Goal: Information Seeking & Learning: Understand process/instructions

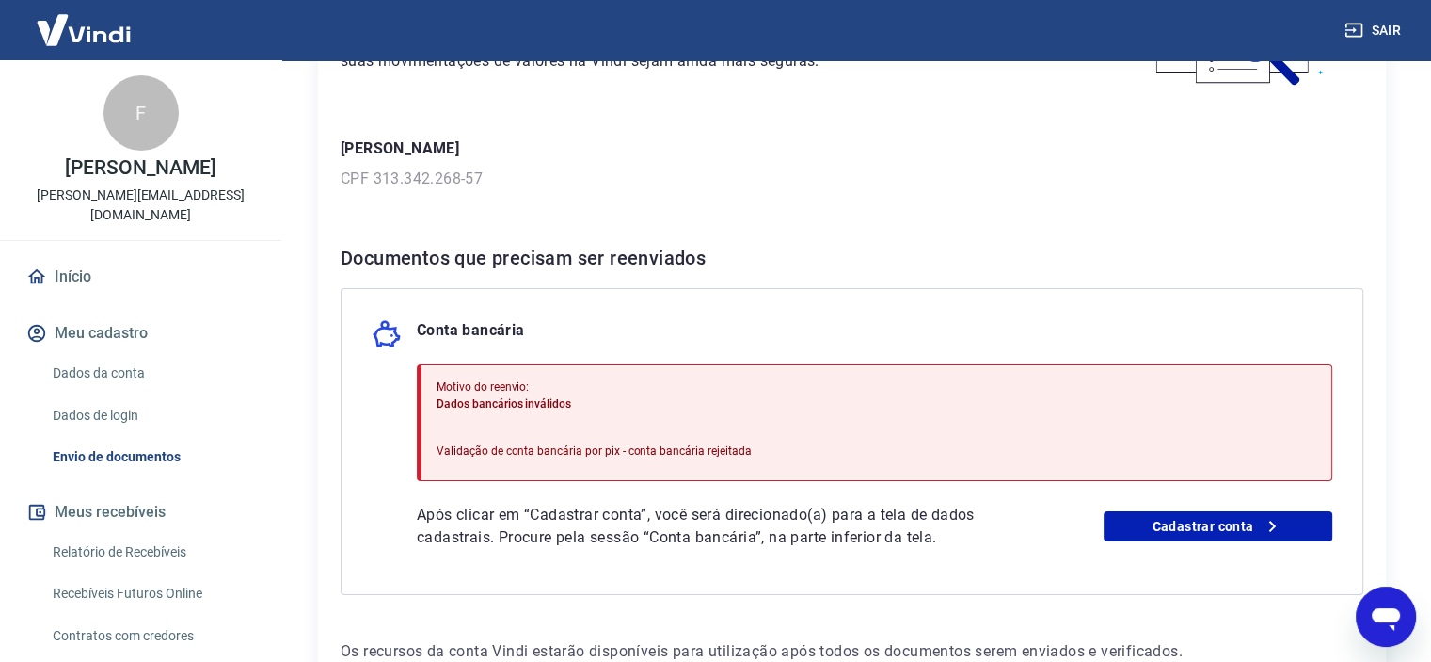
scroll to position [125, 0]
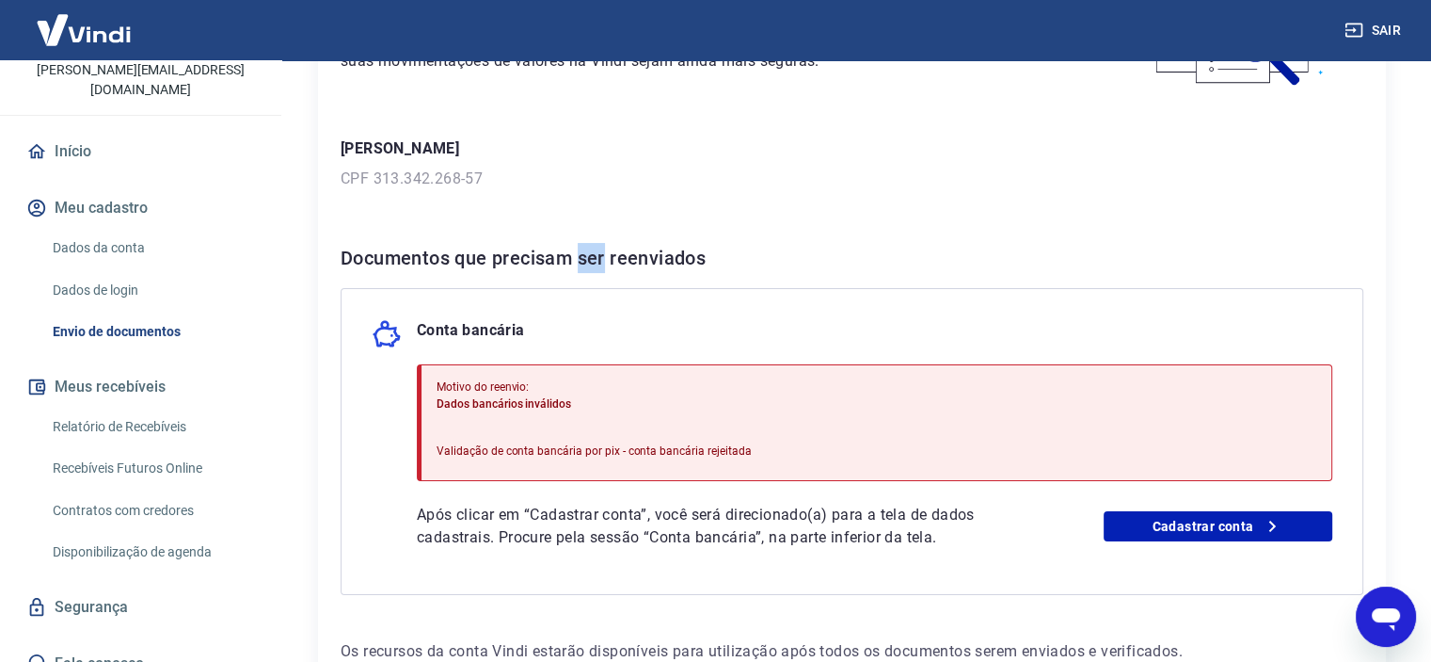
drag, startPoint x: 580, startPoint y: 260, endPoint x: 606, endPoint y: 260, distance: 26.3
click at [606, 260] on h6 "Documentos que precisam ser reenviados" at bounding box center [852, 258] width 1023 height 30
click at [382, 259] on h6 "Documentos que precisam ser reenviados" at bounding box center [852, 258] width 1023 height 30
drag, startPoint x: 382, startPoint y: 259, endPoint x: 355, endPoint y: 259, distance: 27.3
click at [355, 259] on h6 "Documentos que precisam ser reenviados" at bounding box center [852, 258] width 1023 height 30
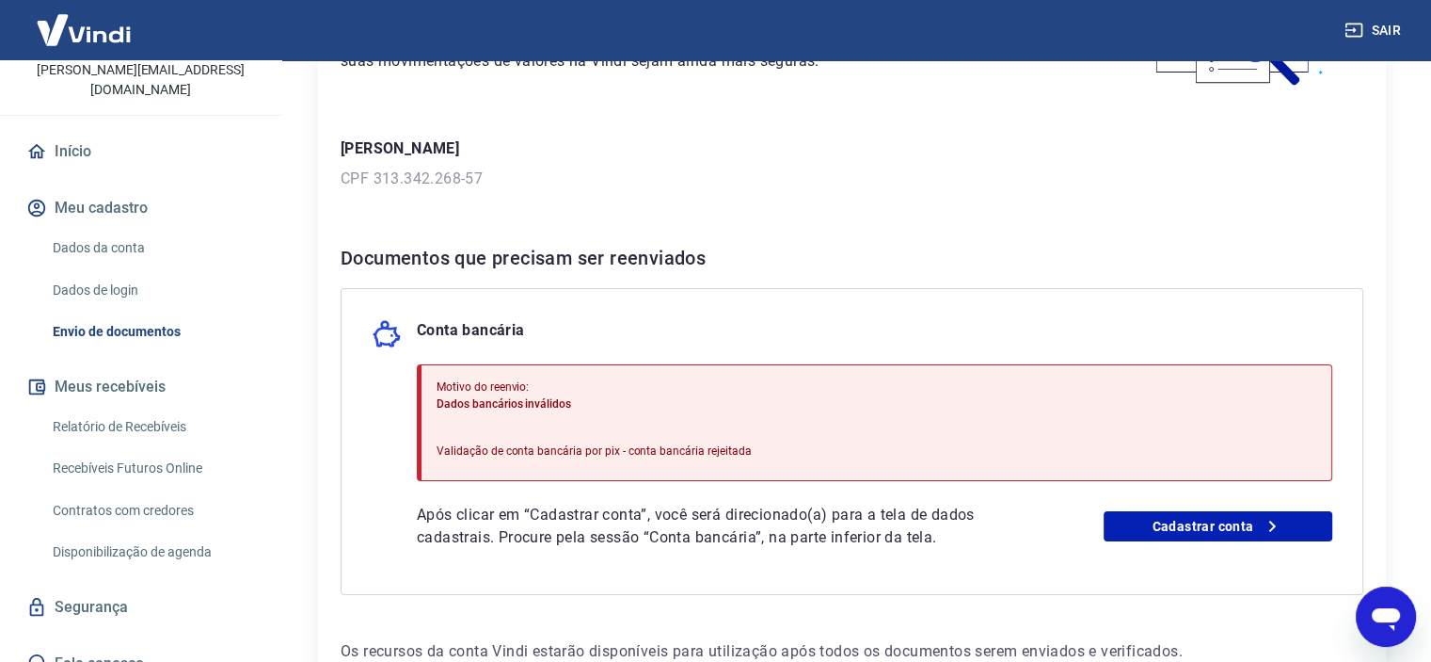
click at [537, 252] on h6 "Documentos que precisam ser reenviados" at bounding box center [852, 258] width 1023 height 30
drag, startPoint x: 537, startPoint y: 252, endPoint x: 508, endPoint y: 252, distance: 29.2
click at [508, 252] on h6 "Documentos que precisam ser reenviados" at bounding box center [852, 258] width 1023 height 30
click at [652, 257] on h6 "Documentos que precisam ser reenviados" at bounding box center [852, 258] width 1023 height 30
drag, startPoint x: 652, startPoint y: 257, endPoint x: 635, endPoint y: 257, distance: 16.9
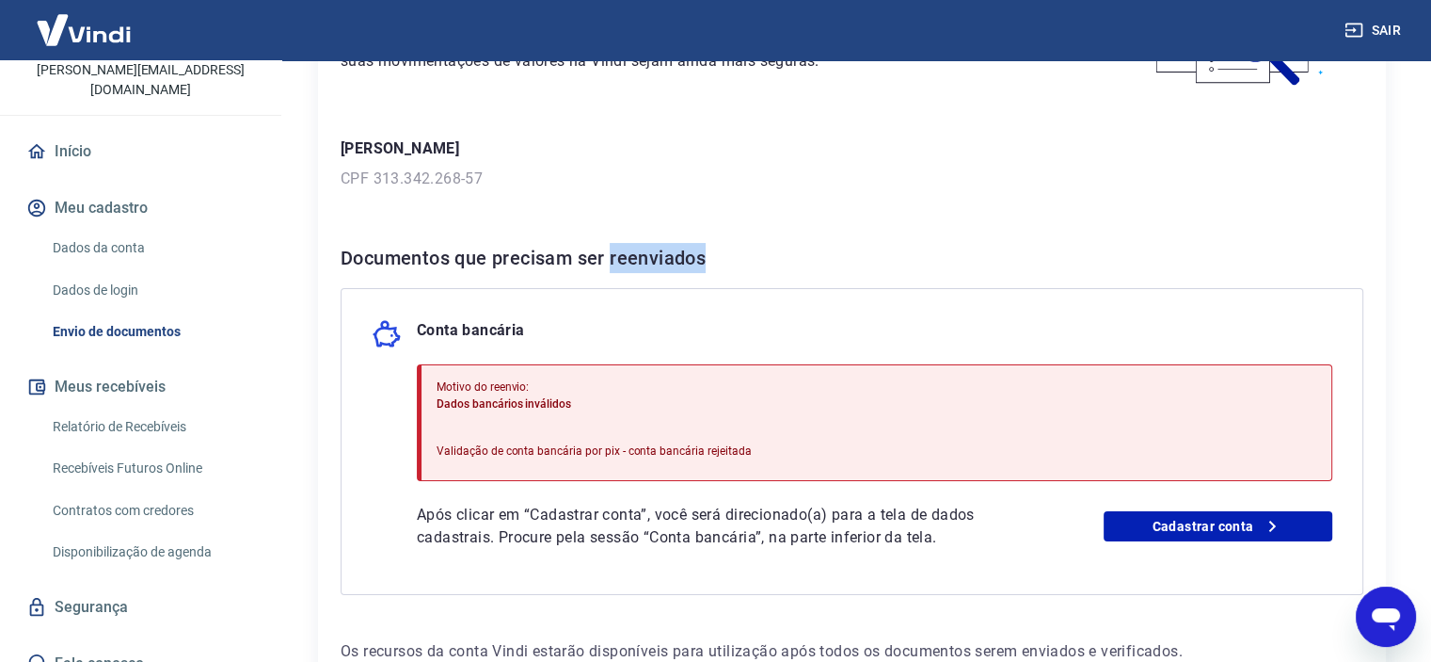
click at [635, 257] on h6 "Documentos que precisam ser reenviados" at bounding box center [852, 258] width 1023 height 30
click at [630, 259] on h6 "Documentos que precisam ser reenviados" at bounding box center [852, 258] width 1023 height 30
click at [613, 254] on h6 "Documentos que precisam ser reenviados" at bounding box center [852, 258] width 1023 height 30
